Goal: Check status: Check status

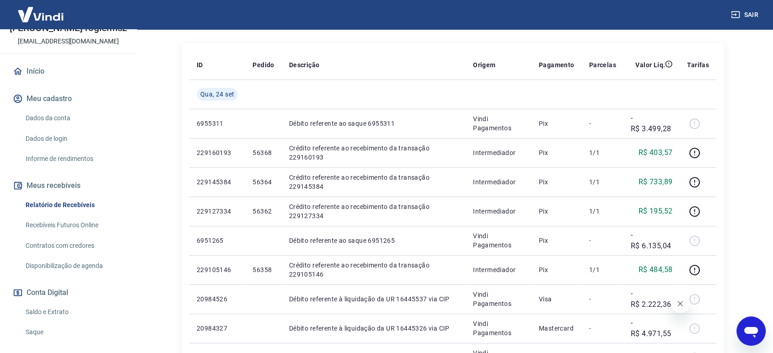
scroll to position [102, 0]
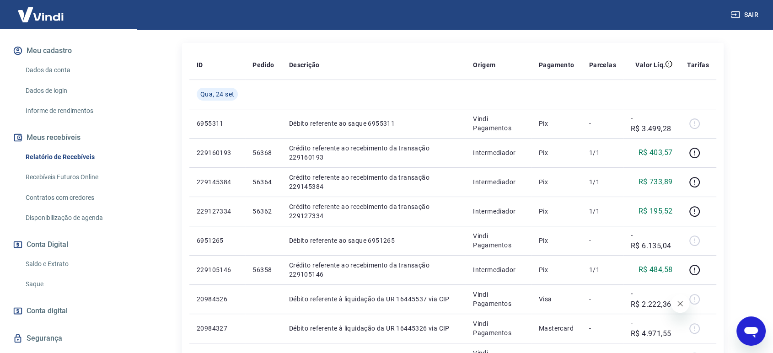
click at [64, 263] on link "Saldo e Extrato" at bounding box center [74, 264] width 104 height 19
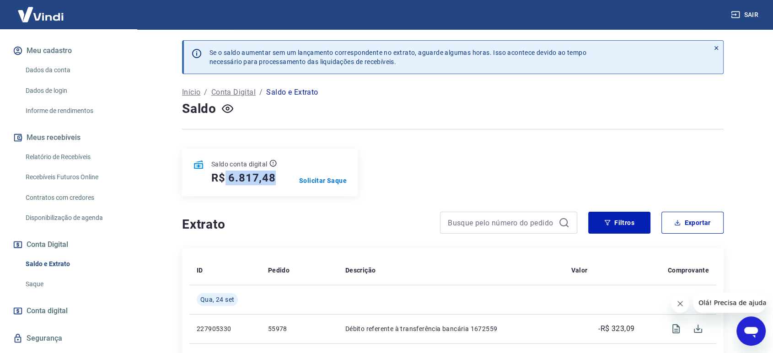
drag, startPoint x: 226, startPoint y: 178, endPoint x: 275, endPoint y: 180, distance: 49.0
click at [275, 180] on h5 "R$ 6.817,48" at bounding box center [243, 178] width 65 height 15
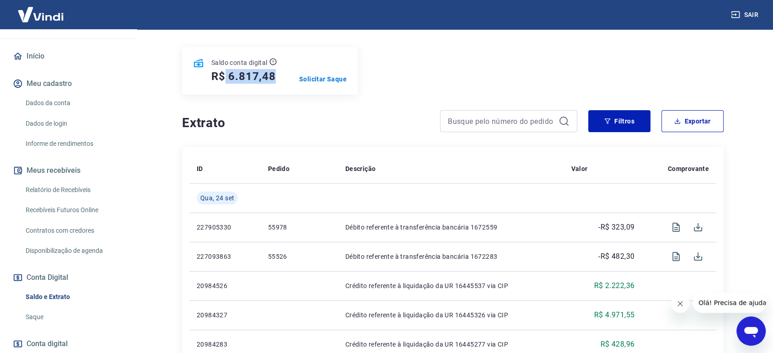
scroll to position [51, 0]
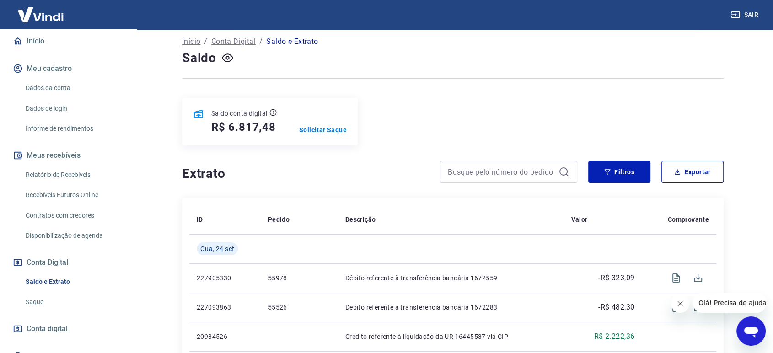
scroll to position [102, 0]
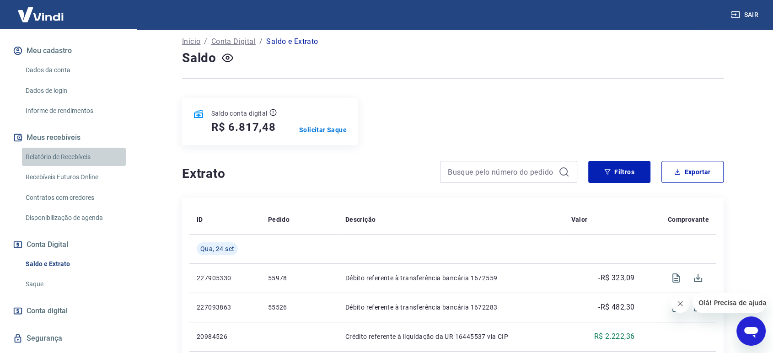
click at [81, 154] on link "Relatório de Recebíveis" at bounding box center [74, 157] width 104 height 19
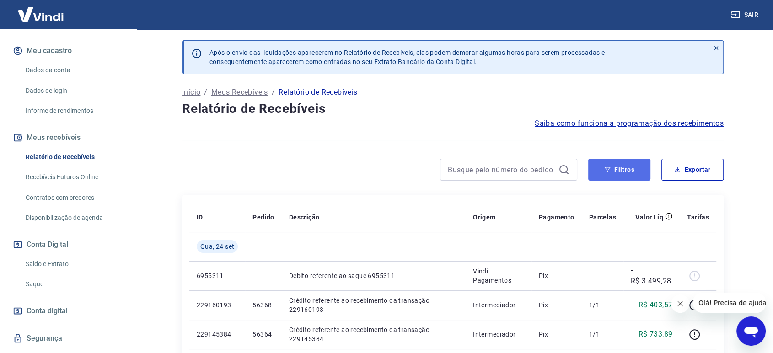
click at [615, 168] on button "Filtros" at bounding box center [620, 170] width 62 height 22
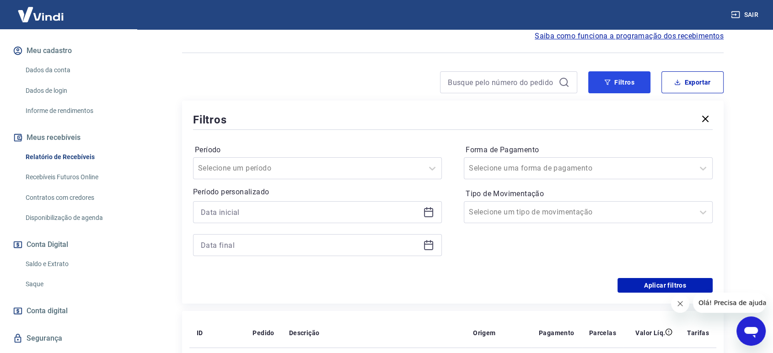
scroll to position [152, 0]
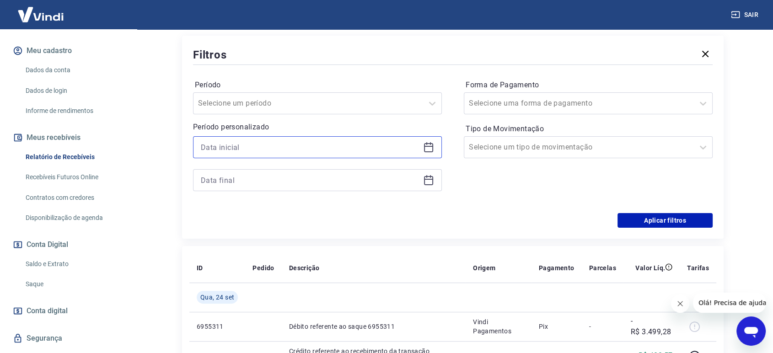
click at [270, 146] on input at bounding box center [310, 148] width 219 height 14
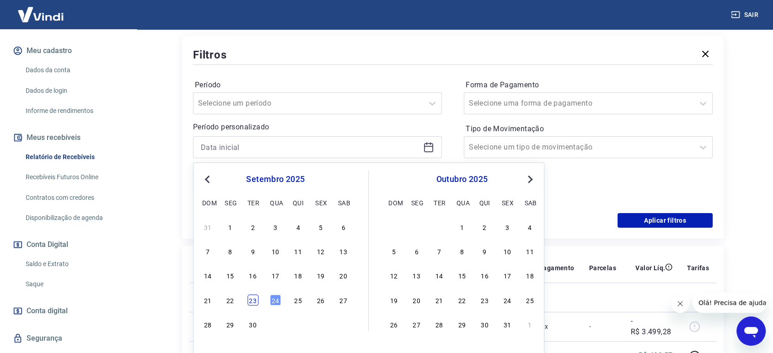
click at [256, 301] on div "23" at bounding box center [253, 300] width 11 height 11
click at [295, 146] on input "[DATE]" at bounding box center [310, 148] width 219 height 14
click at [276, 302] on div "24" at bounding box center [275, 300] width 11 height 11
type input "[DATE]"
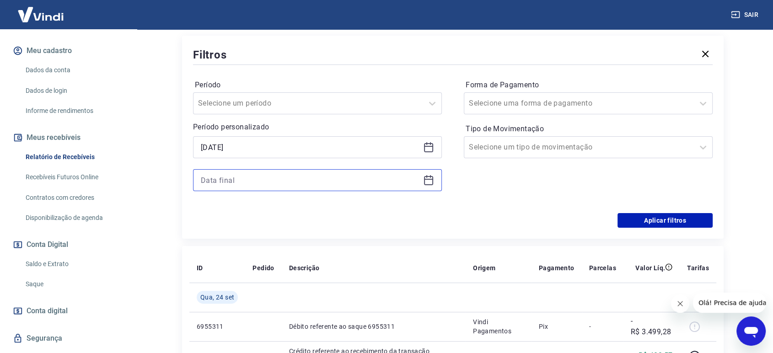
click at [278, 180] on input at bounding box center [310, 180] width 219 height 14
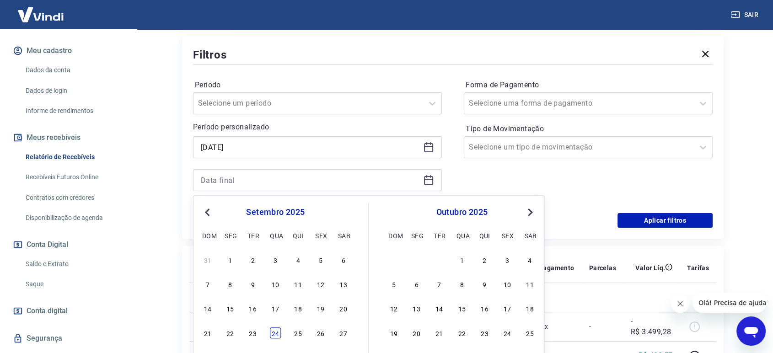
click at [277, 333] on div "24" at bounding box center [275, 333] width 11 height 11
type input "[DATE]"
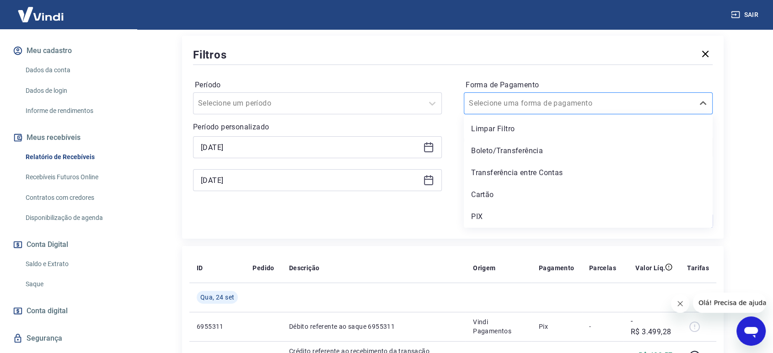
click at [525, 102] on input "Forma de Pagamento" at bounding box center [515, 103] width 92 height 11
click at [491, 197] on div "Cartão" at bounding box center [588, 195] width 249 height 18
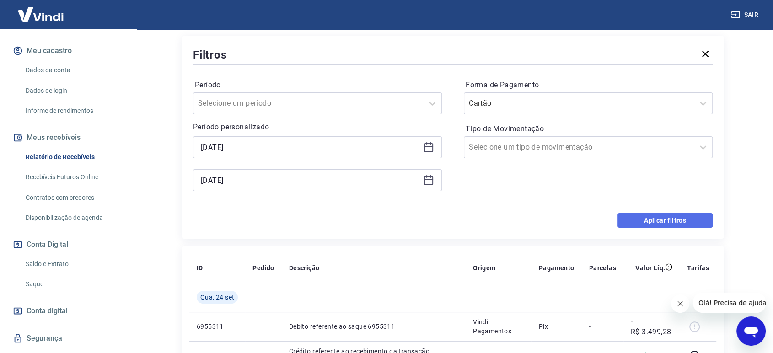
click at [643, 219] on button "Aplicar filtros" at bounding box center [665, 220] width 95 height 15
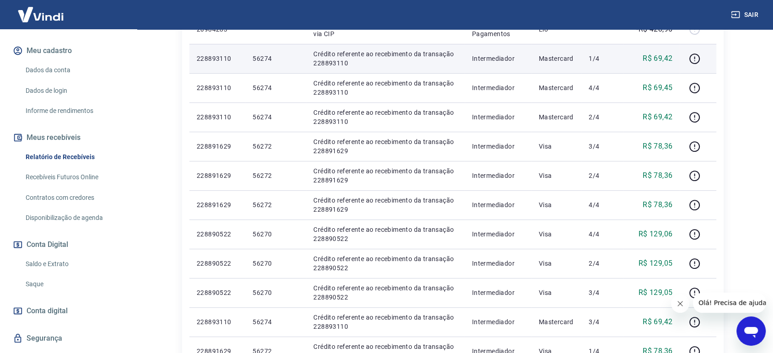
scroll to position [203, 0]
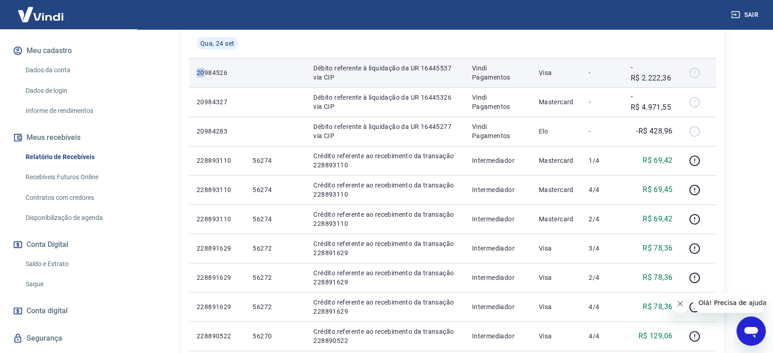
drag, startPoint x: 196, startPoint y: 69, endPoint x: 205, endPoint y: 77, distance: 12.3
click at [205, 77] on td "20984526" at bounding box center [217, 72] width 56 height 29
click at [195, 82] on td "20984526" at bounding box center [217, 72] width 56 height 29
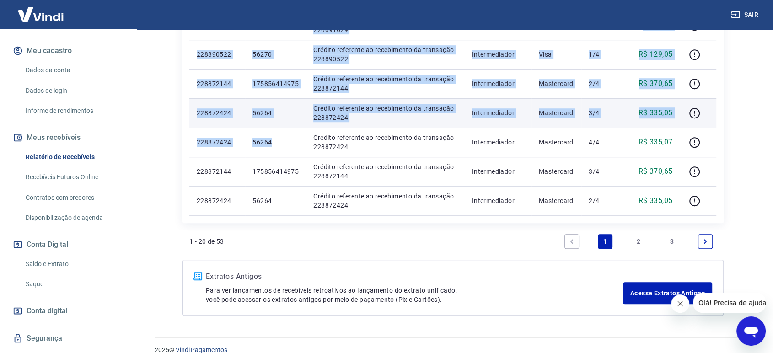
scroll to position [643, 0]
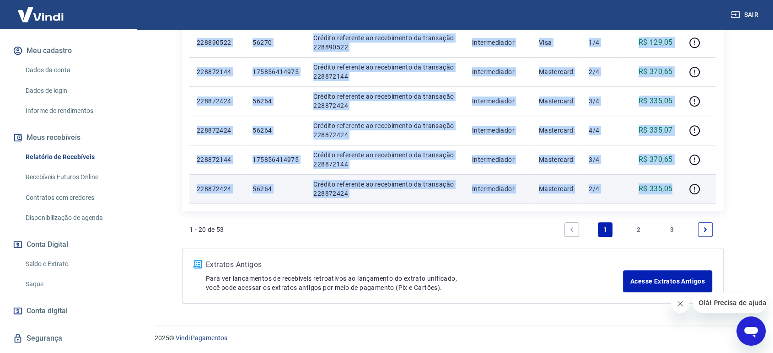
drag, startPoint x: 197, startPoint y: 71, endPoint x: 678, endPoint y: 190, distance: 495.5
copy tbody "91128879 Loremi dolorsita c adipiscing el SE 78441559 doe TEM Incid Utlaboreet …"
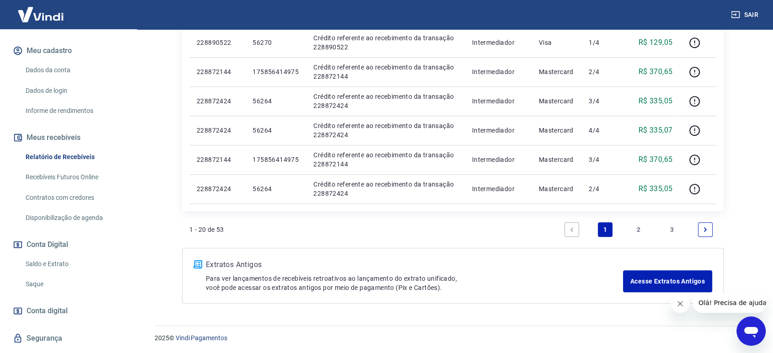
click at [637, 227] on link "2" at bounding box center [639, 229] width 15 height 15
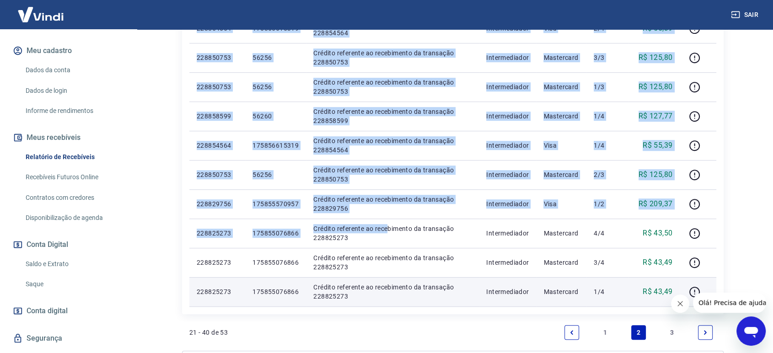
scroll to position [643, 0]
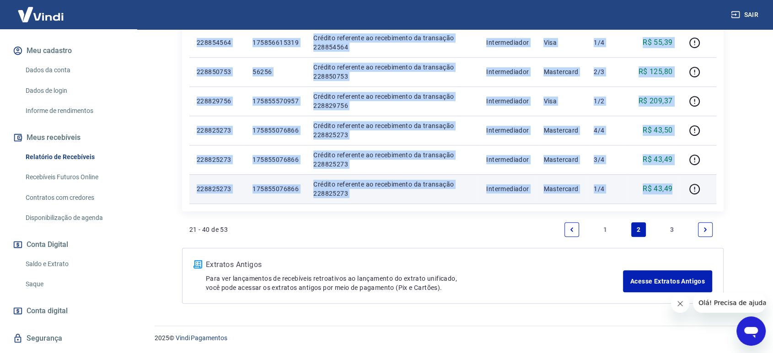
drag, startPoint x: 198, startPoint y: 124, endPoint x: 673, endPoint y: 187, distance: 479.6
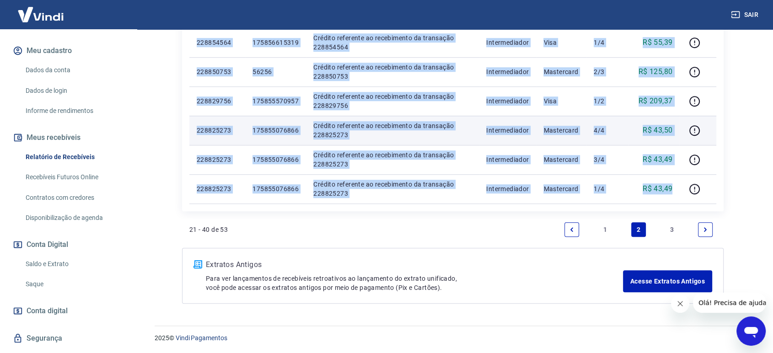
copy tbody "310591502 779128034077 Loremip dolorsita co adipiscinge se doeiusmod 825944068 …"
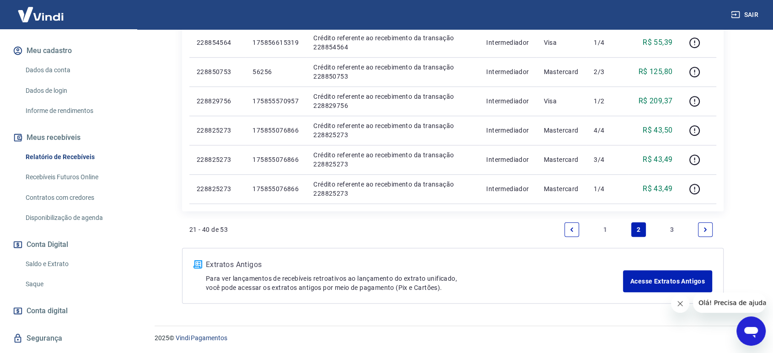
click at [670, 227] on link "3" at bounding box center [672, 229] width 15 height 15
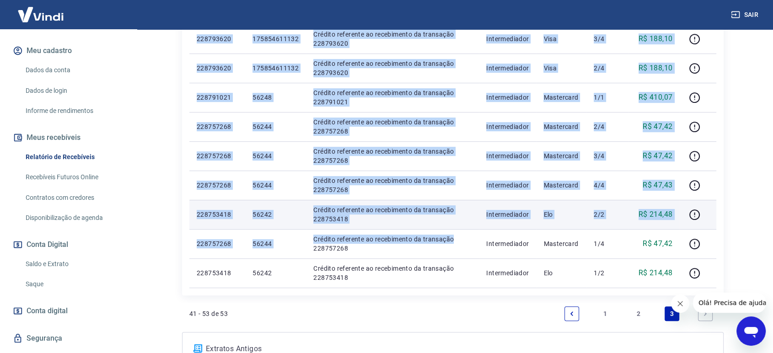
scroll to position [356, 0]
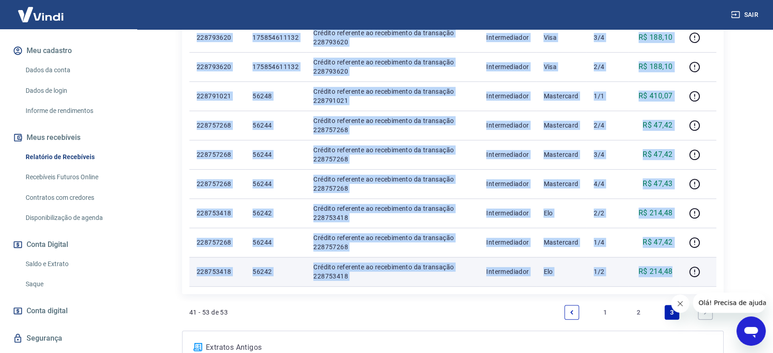
drag, startPoint x: 196, startPoint y: 172, endPoint x: 675, endPoint y: 268, distance: 487.8
click at [675, 268] on tbody "[DATE] 228829756 175855570957 Crédito referente ao recebimento da transação 228…" at bounding box center [452, 81] width 527 height 410
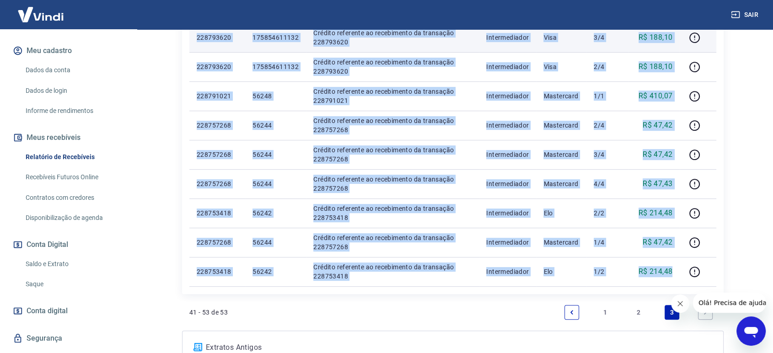
copy tbody "484532341 378749123849 Loremip dolorsita co adipiscinge se doeiusmod 915231751 …"
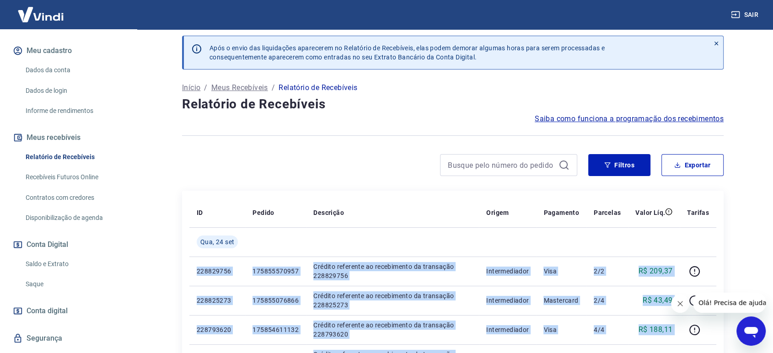
scroll to position [0, 0]
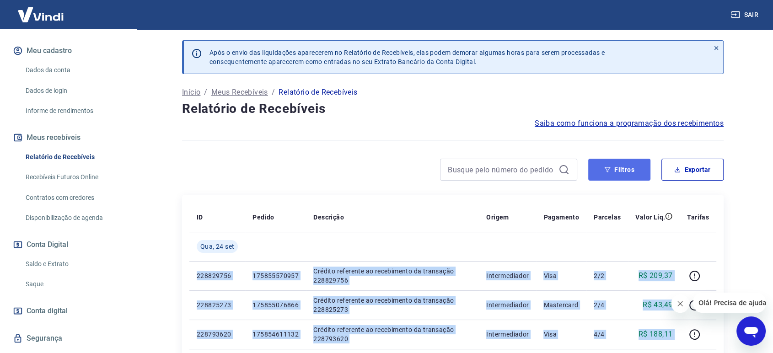
click at [606, 170] on icon "button" at bounding box center [608, 170] width 6 height 6
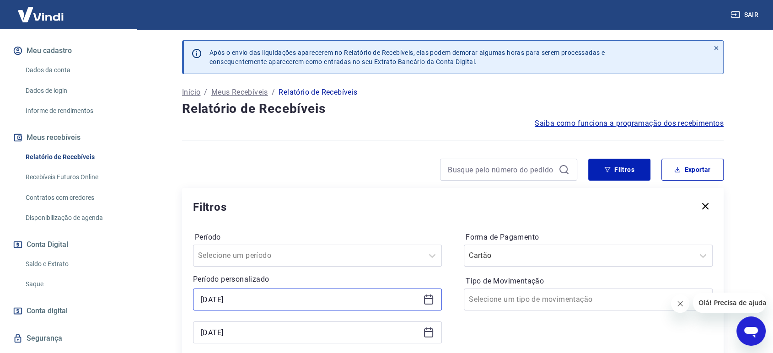
click at [249, 304] on input "[DATE]" at bounding box center [310, 300] width 219 height 14
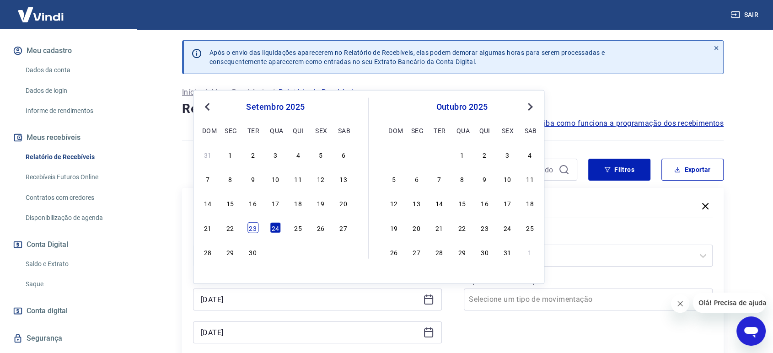
click at [255, 227] on div "23" at bounding box center [253, 227] width 11 height 11
type input "[DATE]"
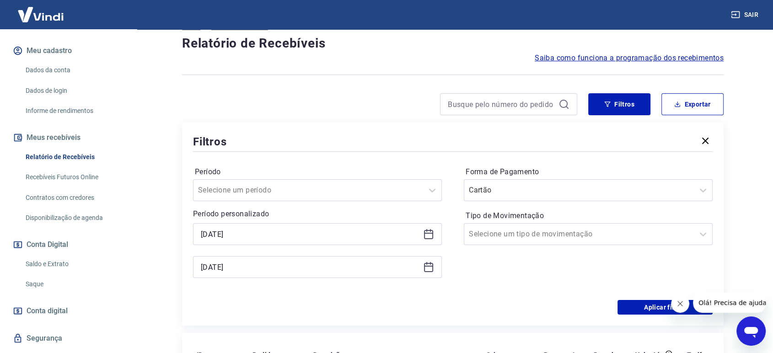
scroll to position [102, 0]
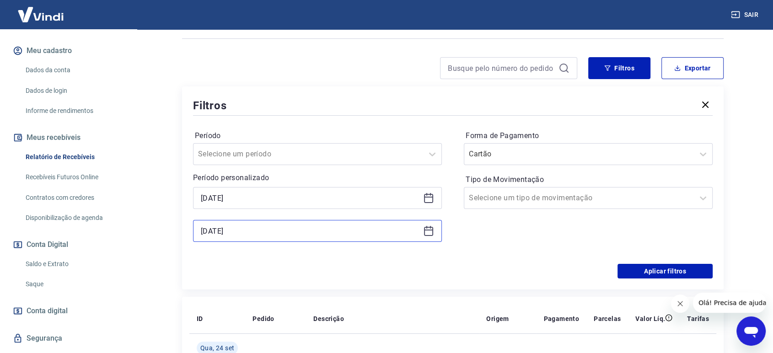
click at [276, 228] on input "[DATE]" at bounding box center [310, 231] width 219 height 14
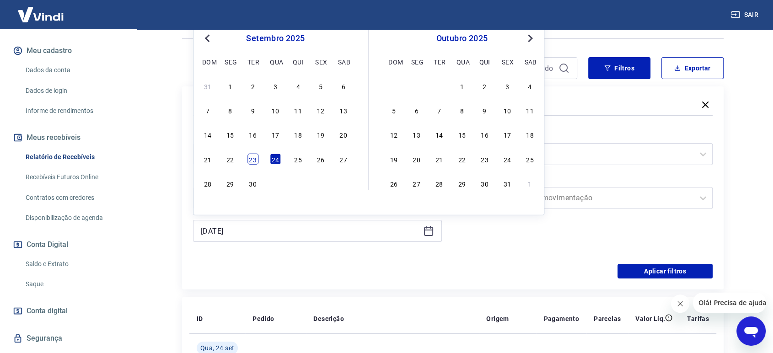
click at [254, 162] on div "23" at bounding box center [253, 158] width 11 height 11
type input "[DATE]"
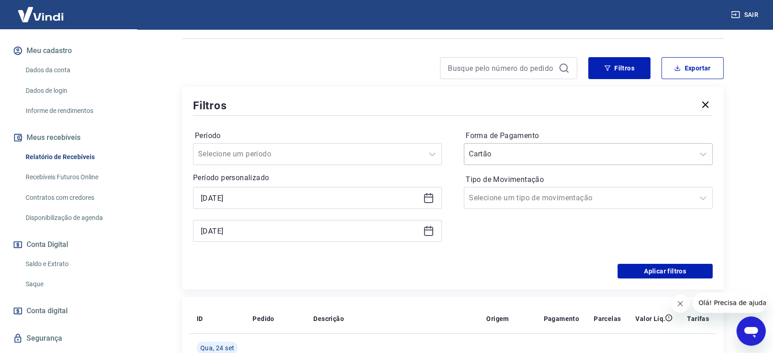
click at [629, 159] on div at bounding box center [579, 154] width 221 height 13
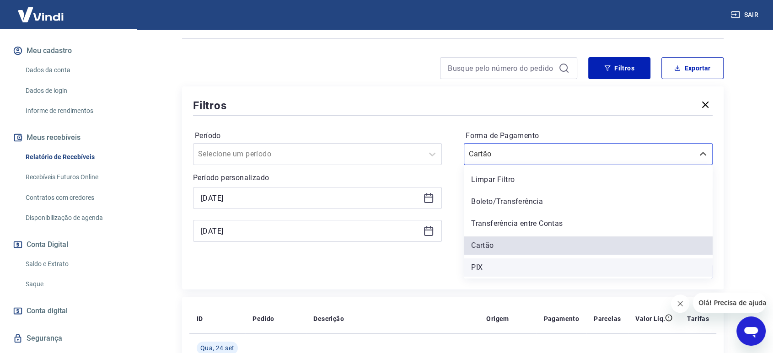
click at [547, 263] on div "PIX" at bounding box center [588, 268] width 249 height 18
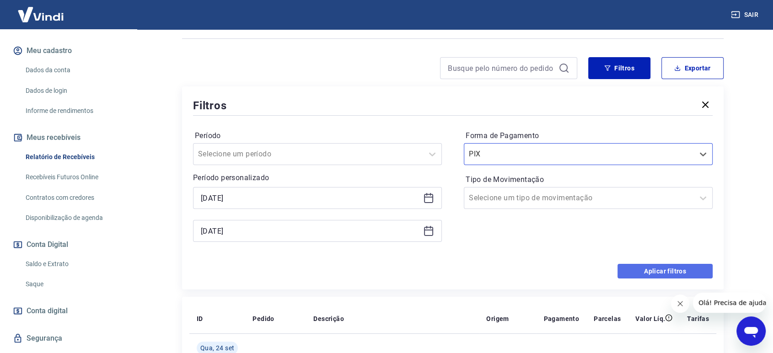
click at [666, 273] on button "Aplicar filtros" at bounding box center [665, 271] width 95 height 15
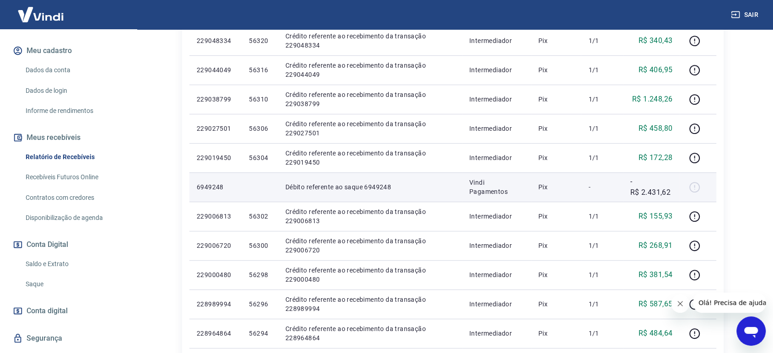
scroll to position [305, 0]
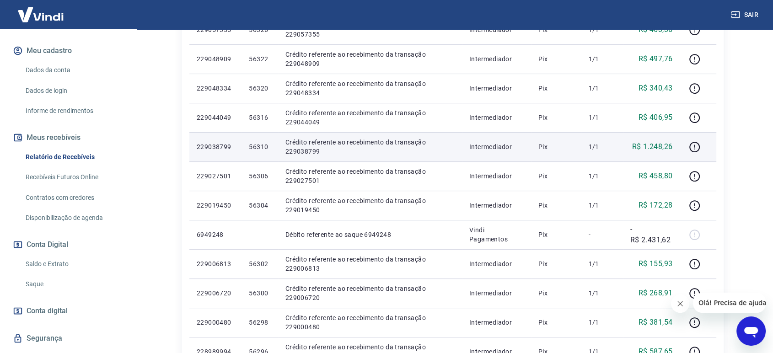
drag, startPoint x: 693, startPoint y: 178, endPoint x: 488, endPoint y: 141, distance: 207.7
click at [488, 141] on tbody "[DATE] 229063355 56332 Crédito referente ao recebimento da transação 229063355 …" at bounding box center [452, 220] width 527 height 586
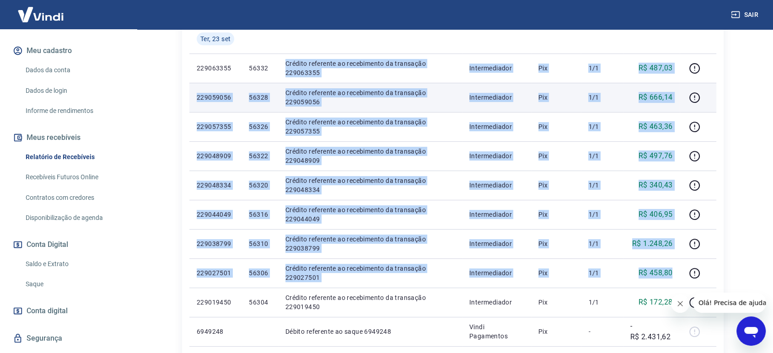
scroll to position [203, 0]
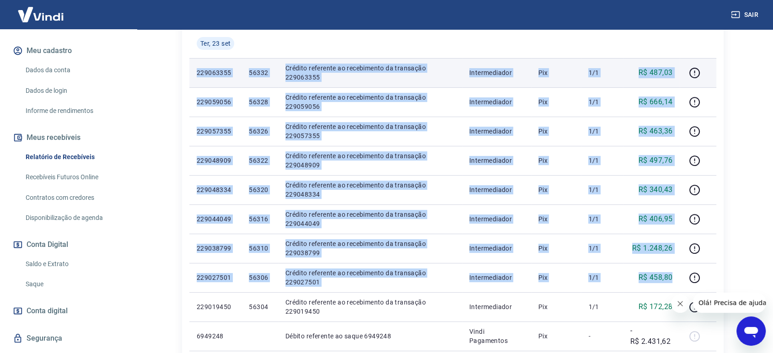
drag, startPoint x: 673, startPoint y: 171, endPoint x: 191, endPoint y: 73, distance: 492.3
click at [191, 73] on tbody "[DATE] 229063355 56332 Crédito referente ao recebimento da transação 229063355 …" at bounding box center [452, 322] width 527 height 586
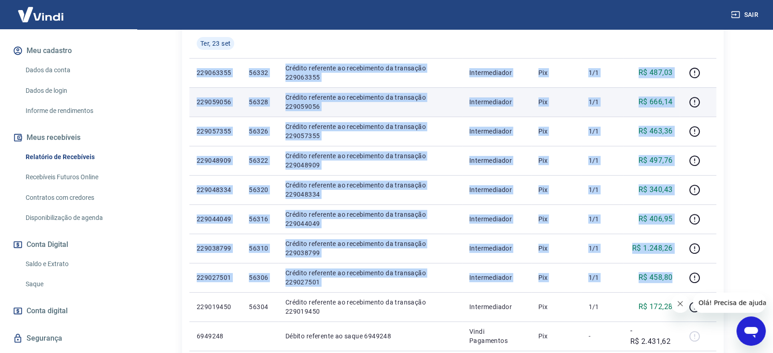
copy tbody "229063355 56332 Crédito referente ao recebimento da transação 229063355 Interme…"
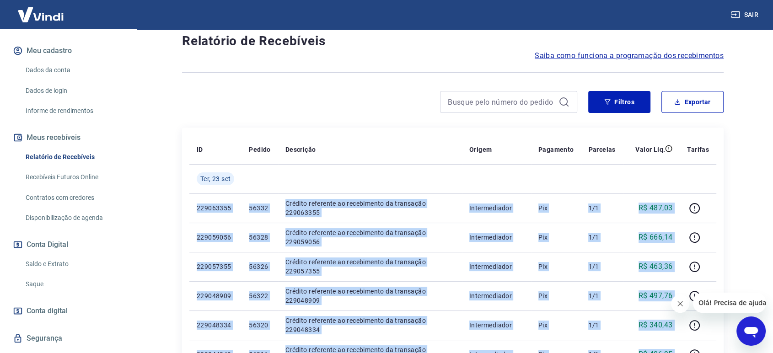
scroll to position [51, 0]
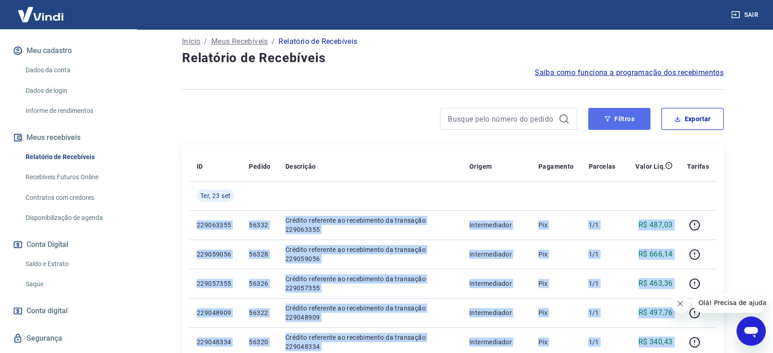
click at [625, 115] on button "Filtros" at bounding box center [620, 119] width 62 height 22
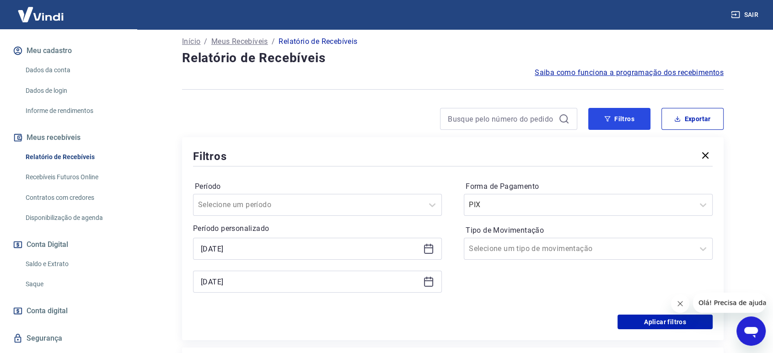
scroll to position [102, 0]
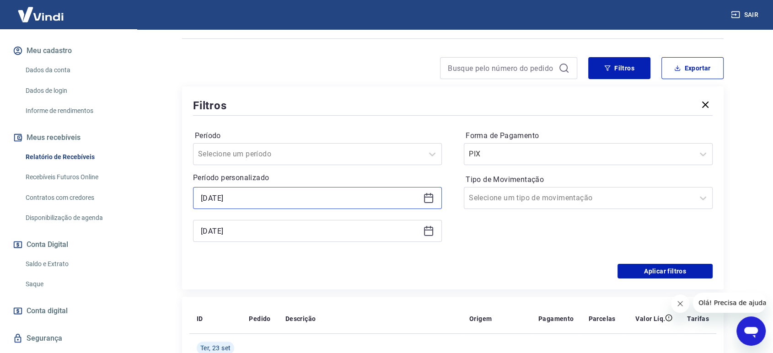
click at [289, 196] on input "[DATE]" at bounding box center [310, 198] width 219 height 14
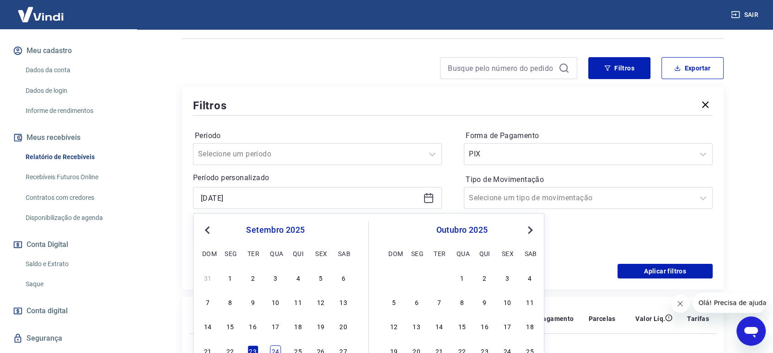
click at [278, 347] on div "24" at bounding box center [275, 351] width 11 height 11
type input "[DATE]"
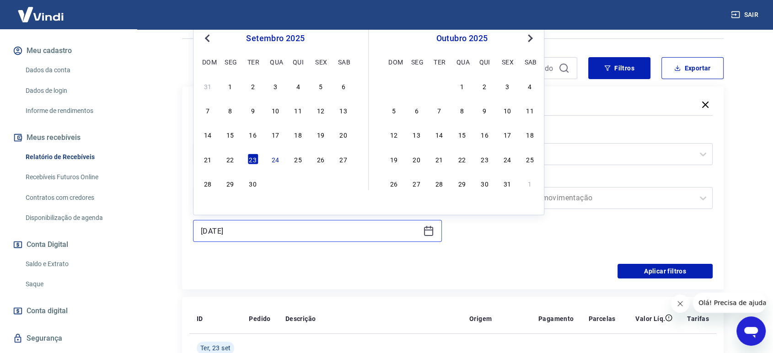
click at [298, 229] on input "[DATE]" at bounding box center [310, 231] width 219 height 14
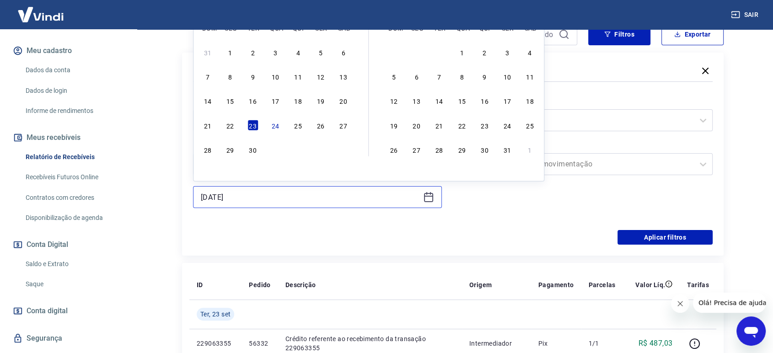
scroll to position [152, 0]
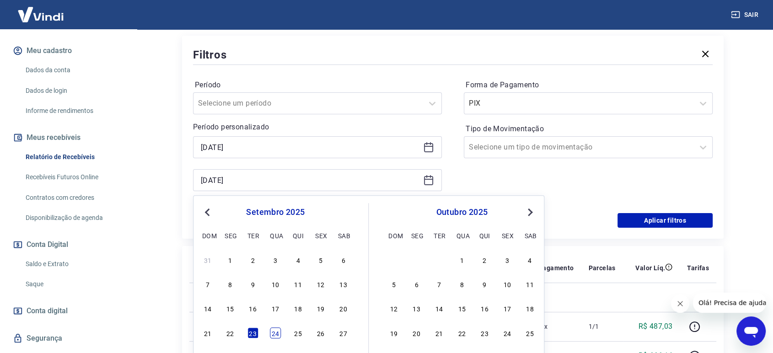
click at [277, 332] on div "24" at bounding box center [275, 333] width 11 height 11
type input "[DATE]"
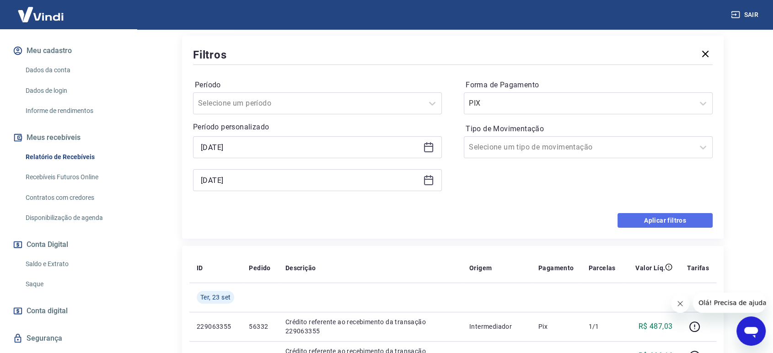
click at [669, 217] on button "Aplicar filtros" at bounding box center [665, 220] width 95 height 15
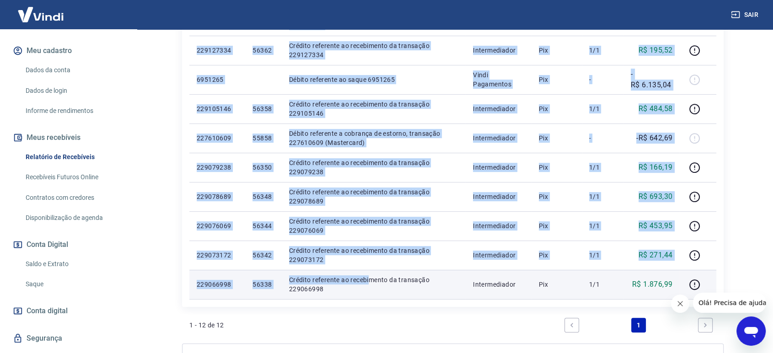
scroll to position [406, 0]
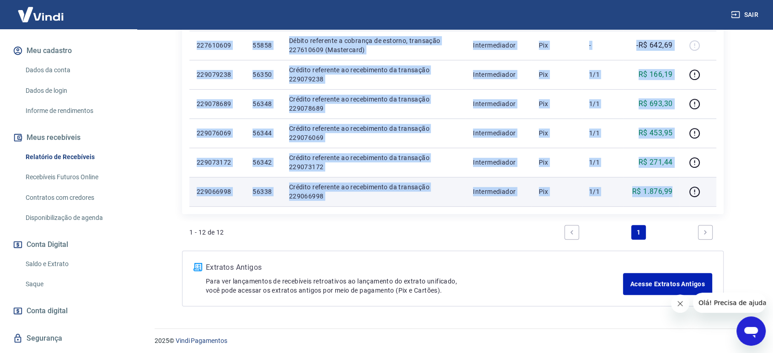
drag, startPoint x: 192, startPoint y: 171, endPoint x: 675, endPoint y: 193, distance: 483.4
click at [675, 193] on tbody "[DATE] 6955311 Débito referente ao saque 6955311 Vindi Pagamentos Pix - -R$ 3.4…" at bounding box center [452, 16] width 527 height 381
copy tbody "6418685 Loremi dolorsita co adipi 4450842 Elits Doeiusmodt Inc - -U$ 7.051,32 1…"
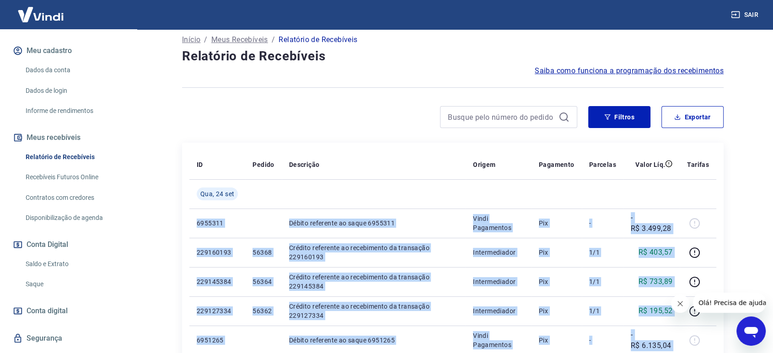
scroll to position [51, 0]
